Goal: Check status

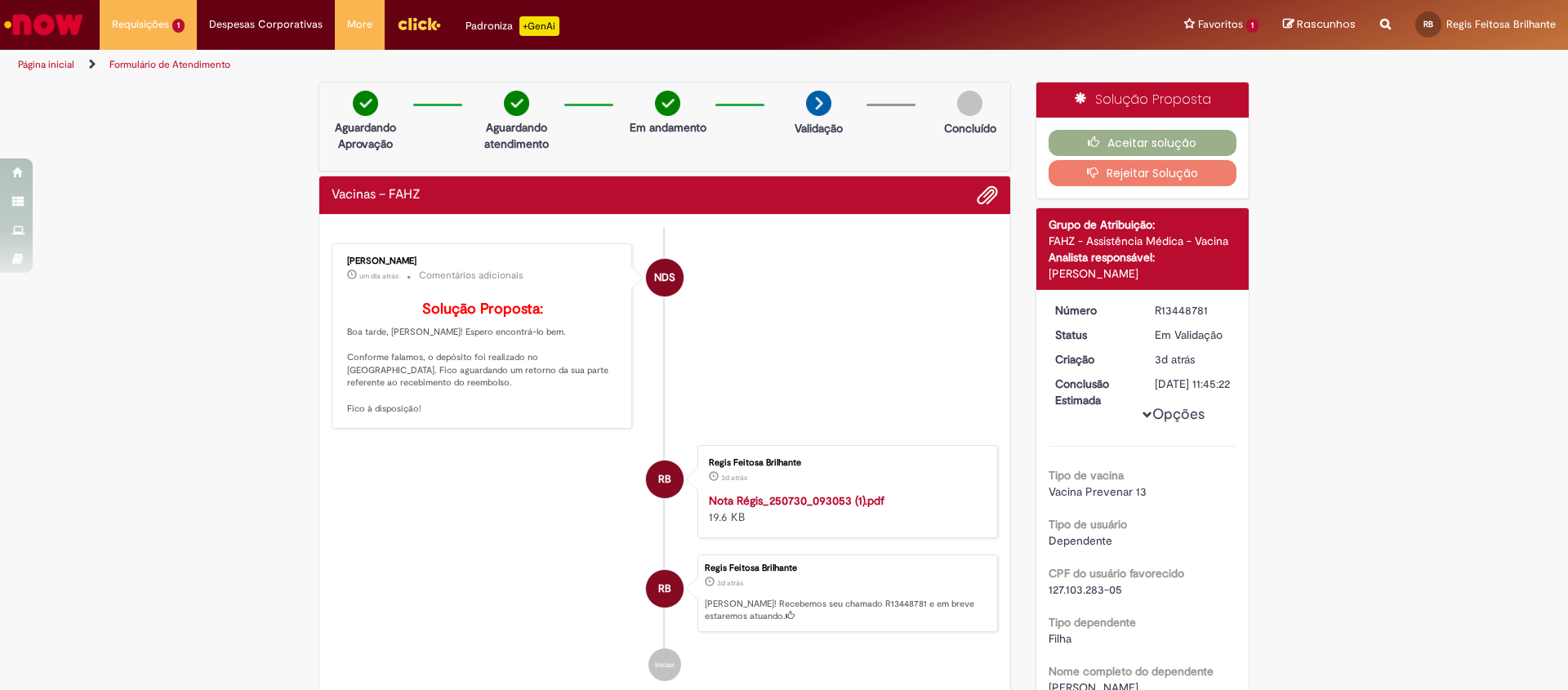
click at [206, 181] on div "Verificar Código de Barras Aguardando Aprovação Aguardando atendimento Em andam…" at bounding box center [784, 681] width 1568 height 1200
click at [401, 131] on div "Aguardando Aprovação Aguardando atendimento Em andamento Validação Concluído" at bounding box center [664, 125] width 692 height 89
click at [432, 248] on div "Natan dos Santos Nunes um dia atrás um dia atrás Comentários adicionais Solução…" at bounding box center [482, 336] width 291 height 175
click at [475, 205] on div "Vacinas – FAHZ" at bounding box center [664, 196] width 691 height 39
